Goal: Task Accomplishment & Management: Complete application form

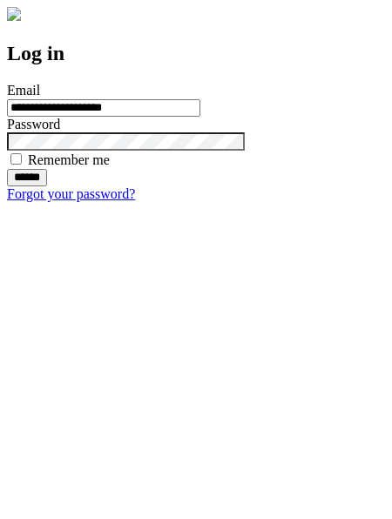
type input "**********"
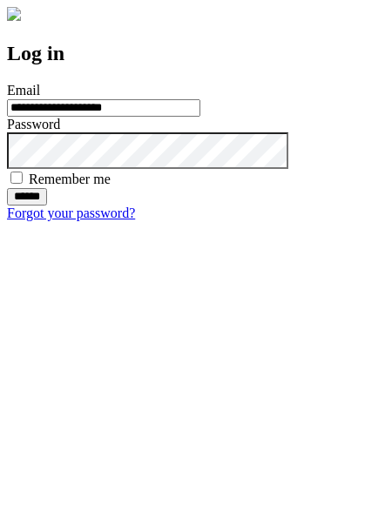
click at [47, 205] on input "******" at bounding box center [27, 196] width 40 height 17
